Goal: Check status: Check status

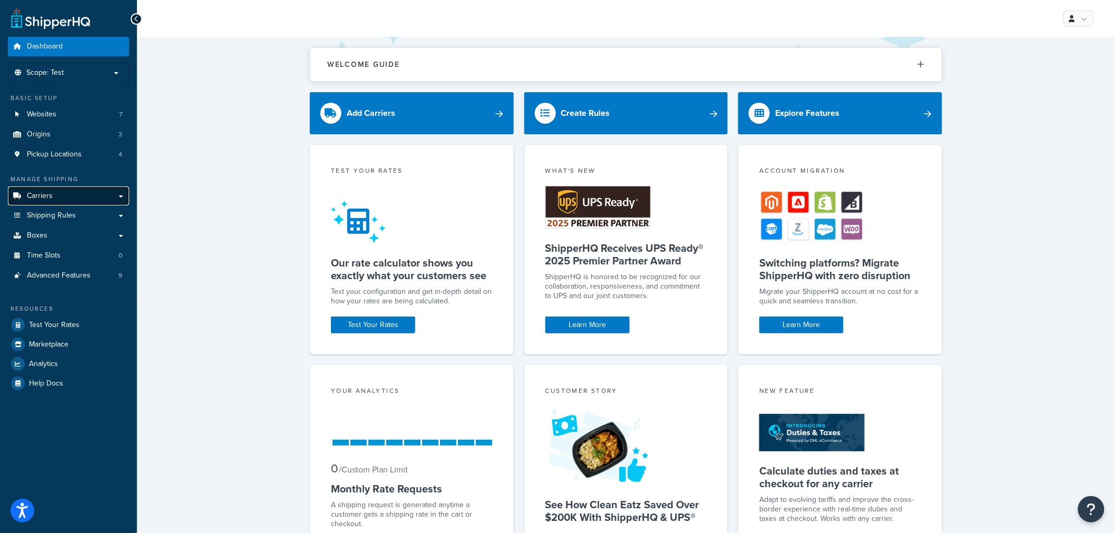
click at [56, 198] on link "Carriers" at bounding box center [68, 195] width 121 height 19
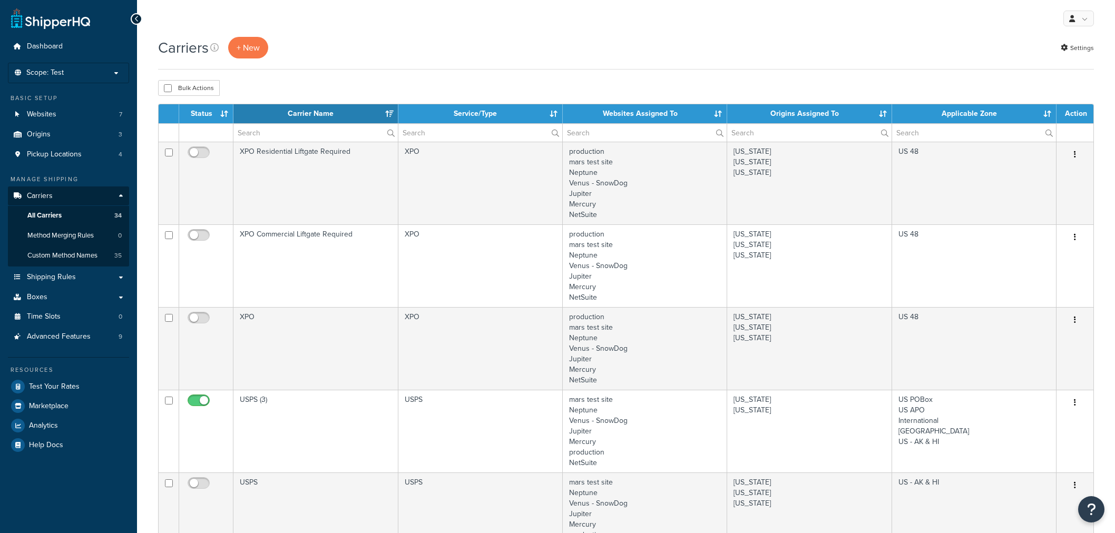
select select "15"
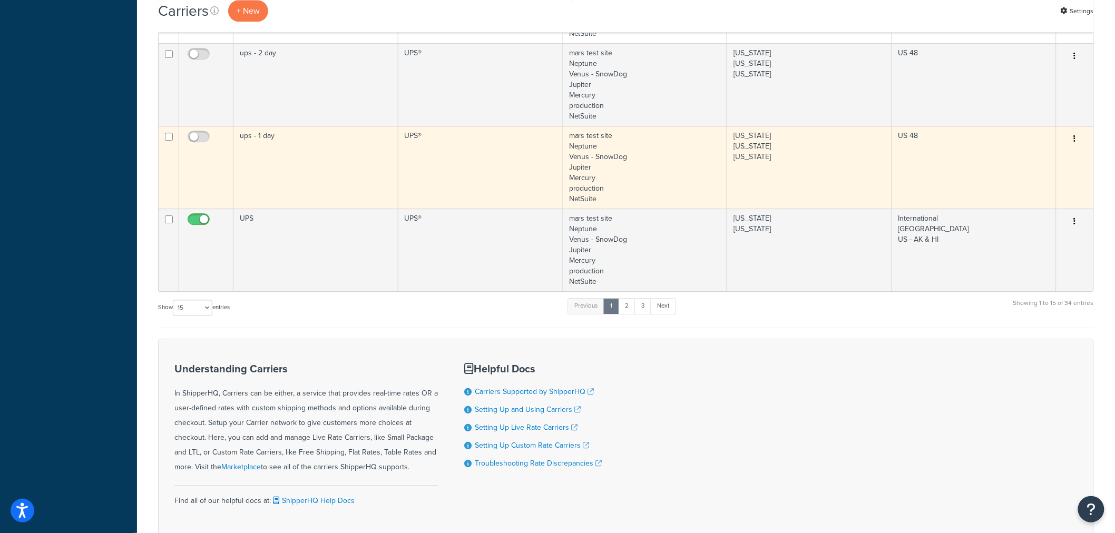
scroll to position [1229, 0]
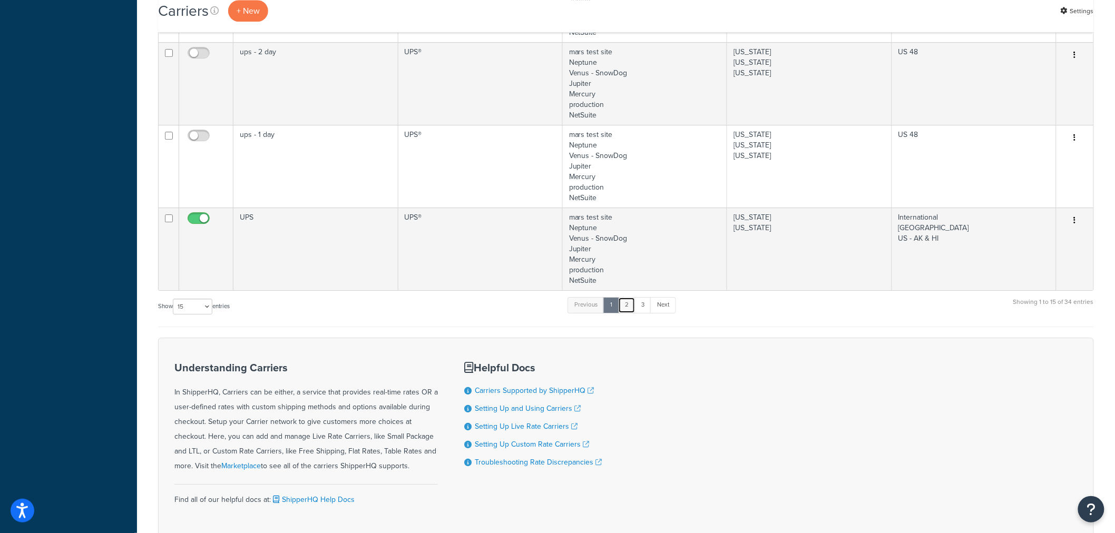
click at [629, 309] on link "2" at bounding box center [626, 305] width 17 height 16
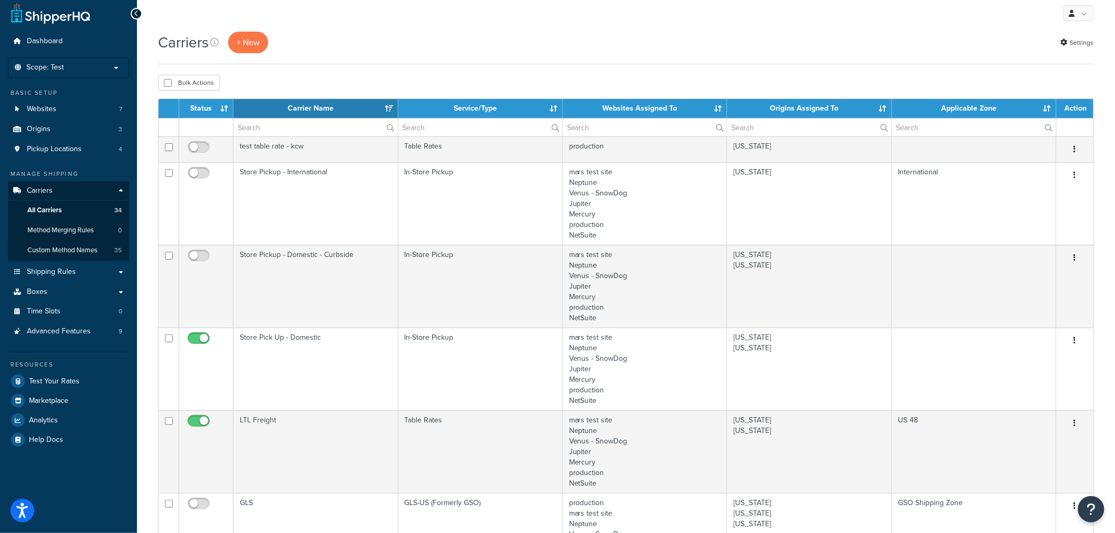
scroll to position [1, 0]
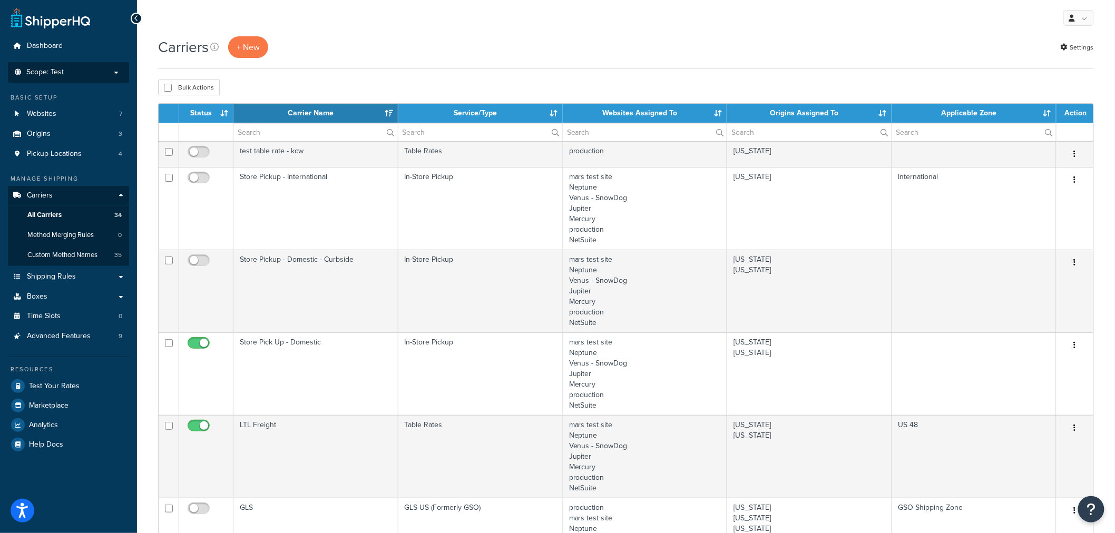
click at [70, 69] on p "Scope: Test" at bounding box center [69, 72] width 112 height 9
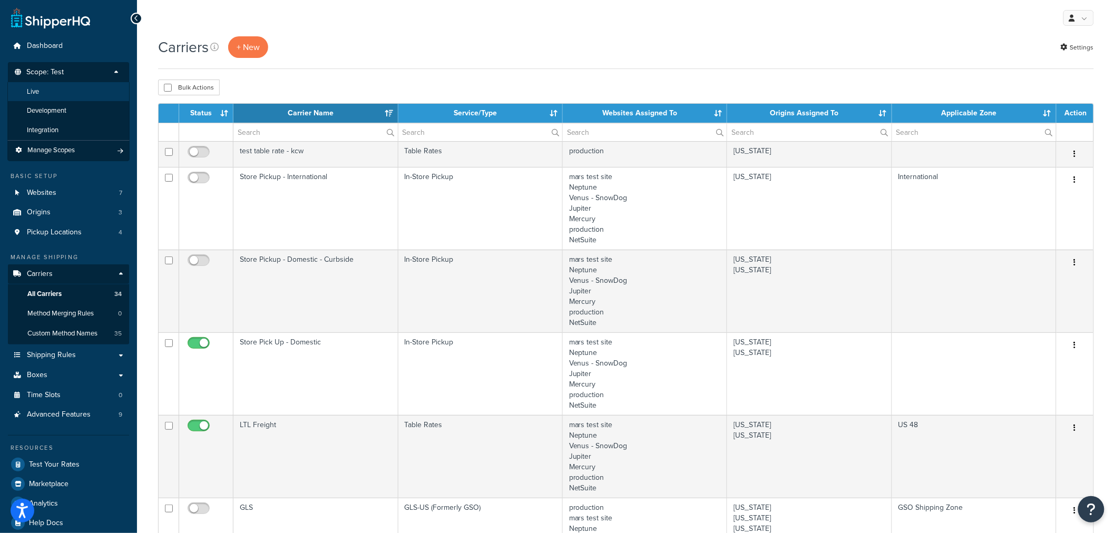
click at [52, 91] on li "Live" at bounding box center [68, 91] width 122 height 19
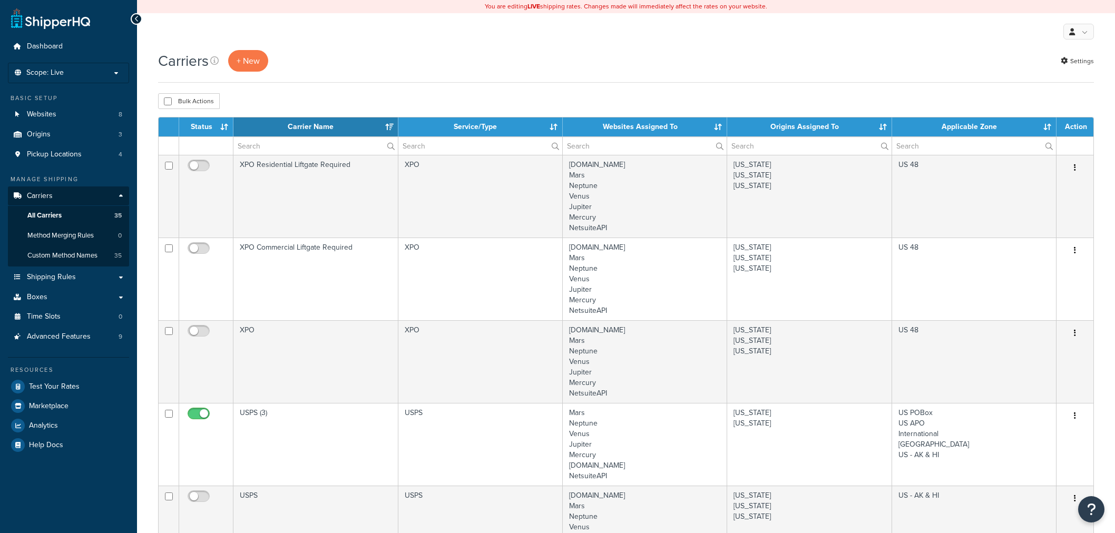
select select "15"
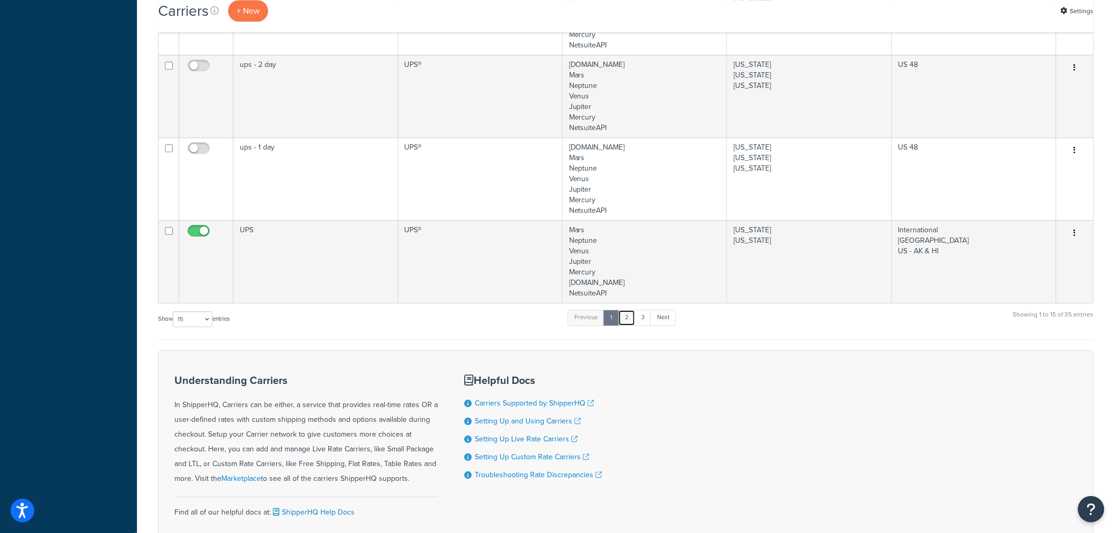
click at [627, 317] on link "2" at bounding box center [626, 318] width 17 height 16
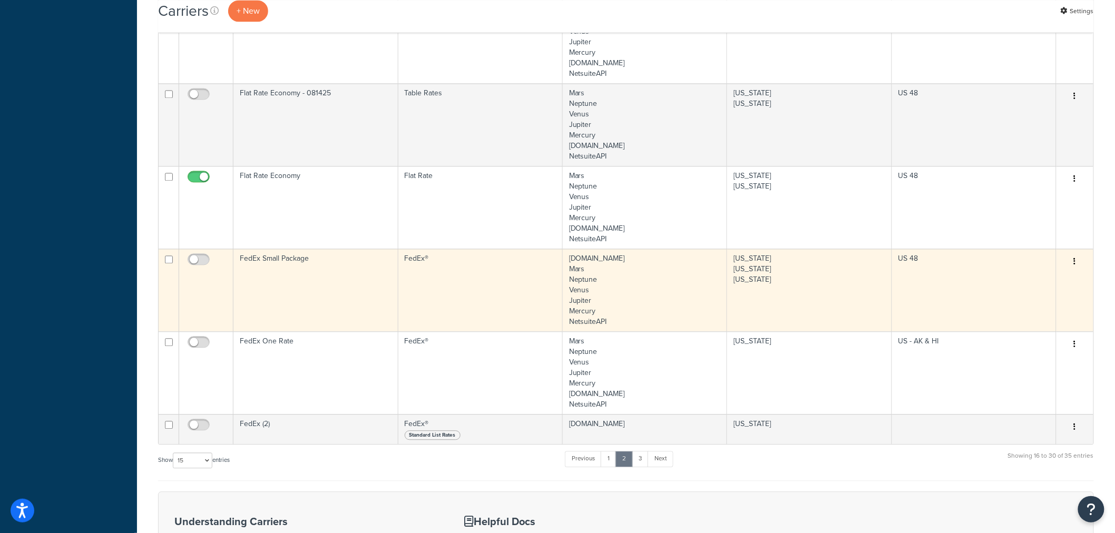
scroll to position [772, 0]
